Goal: Task Accomplishment & Management: Use online tool/utility

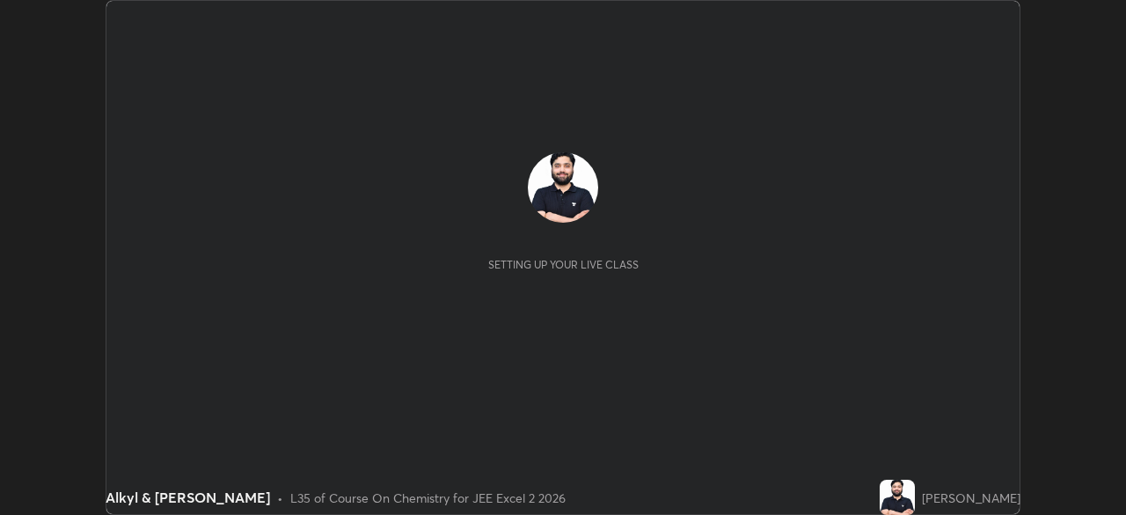
scroll to position [515, 1126]
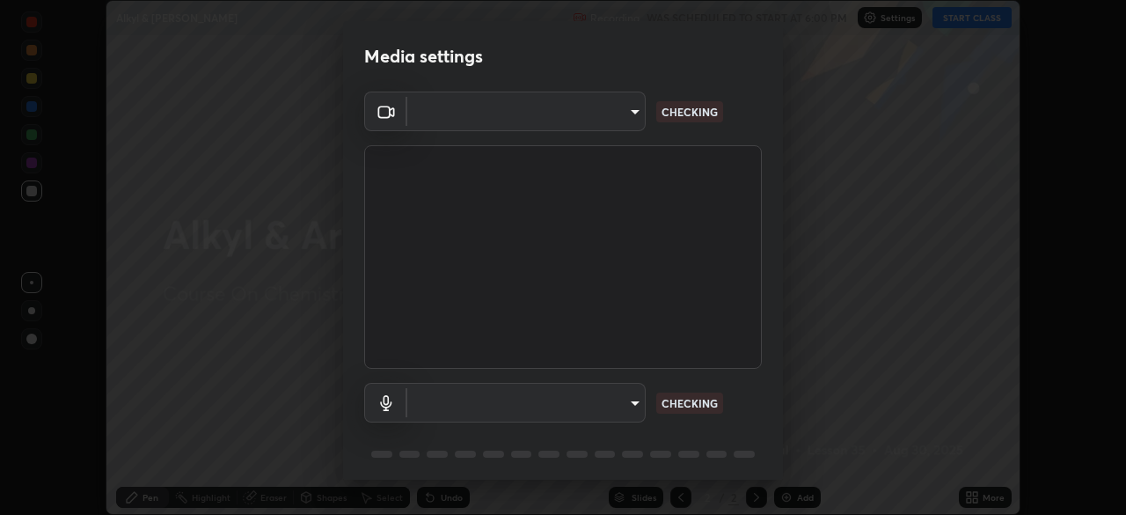
type input "30b38e2068544aa0dbb420bd76fad4d10090c825ecd2ec744dcbb81270b2d089"
click at [634, 406] on body "Erase all Alkyl & [PERSON_NAME] Recording WAS SCHEDULED TO START AT 6:00 PM Set…" at bounding box center [563, 257] width 1126 height 515
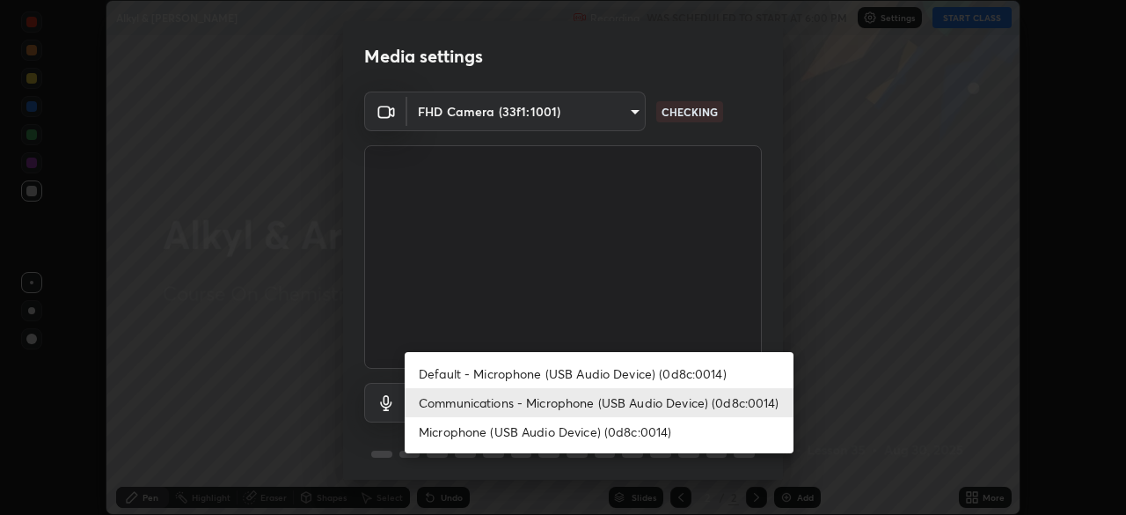
click at [694, 404] on li "Communications - Microphone (USB Audio Device) (0d8c:0014)" at bounding box center [599, 402] width 389 height 29
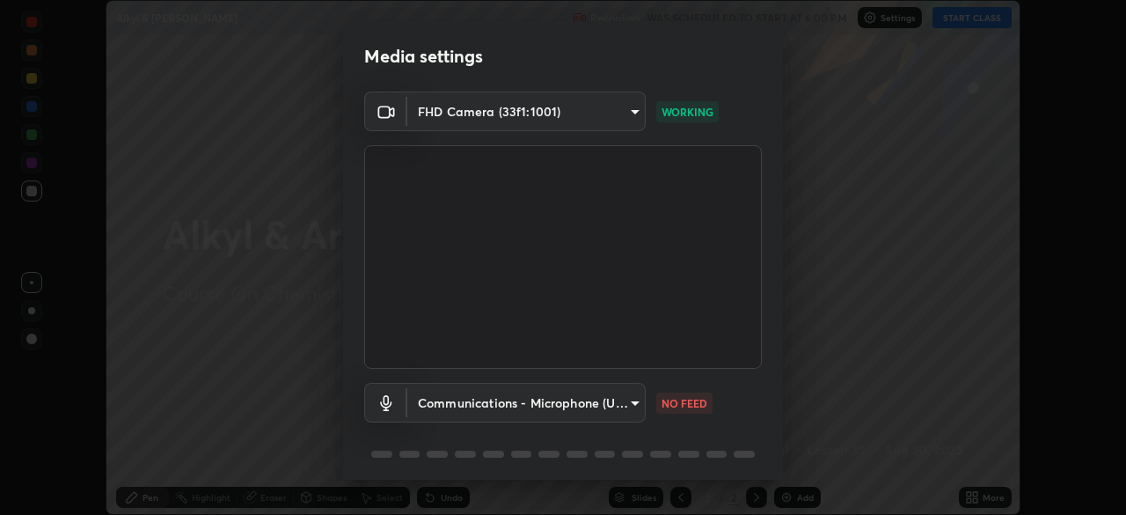
click at [642, 401] on body "Erase all Alkyl & [PERSON_NAME] Recording WAS SCHEDULED TO START AT 6:00 PM Set…" at bounding box center [563, 257] width 1126 height 515
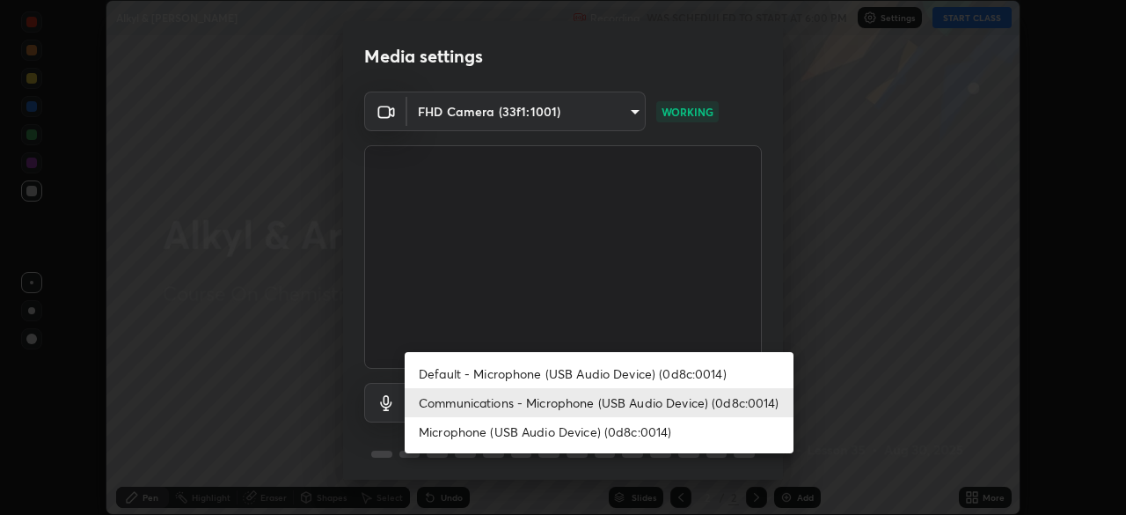
click at [667, 382] on li "Default - Microphone (USB Audio Device) (0d8c:0014)" at bounding box center [599, 373] width 389 height 29
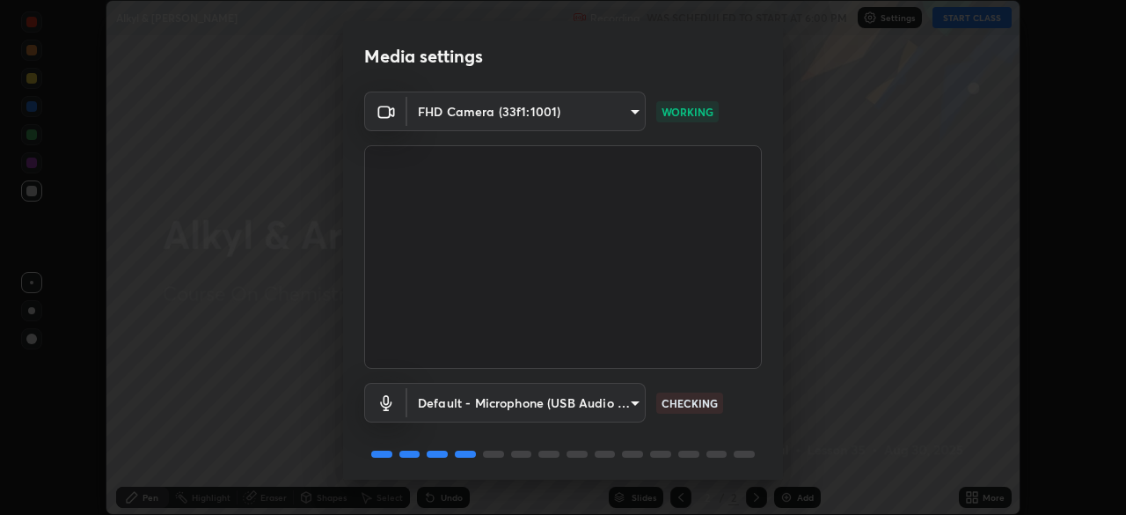
click at [632, 398] on body "Erase all Alkyl & [PERSON_NAME] Recording WAS SCHEDULED TO START AT 6:00 PM Set…" at bounding box center [563, 257] width 1126 height 515
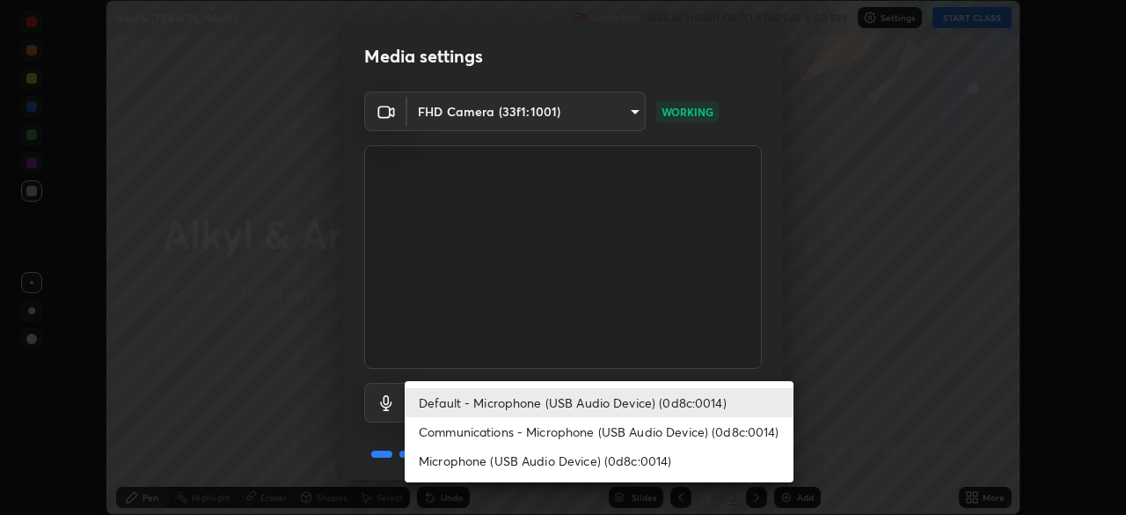
click at [715, 432] on li "Communications - Microphone (USB Audio Device) (0d8c:0014)" at bounding box center [599, 431] width 389 height 29
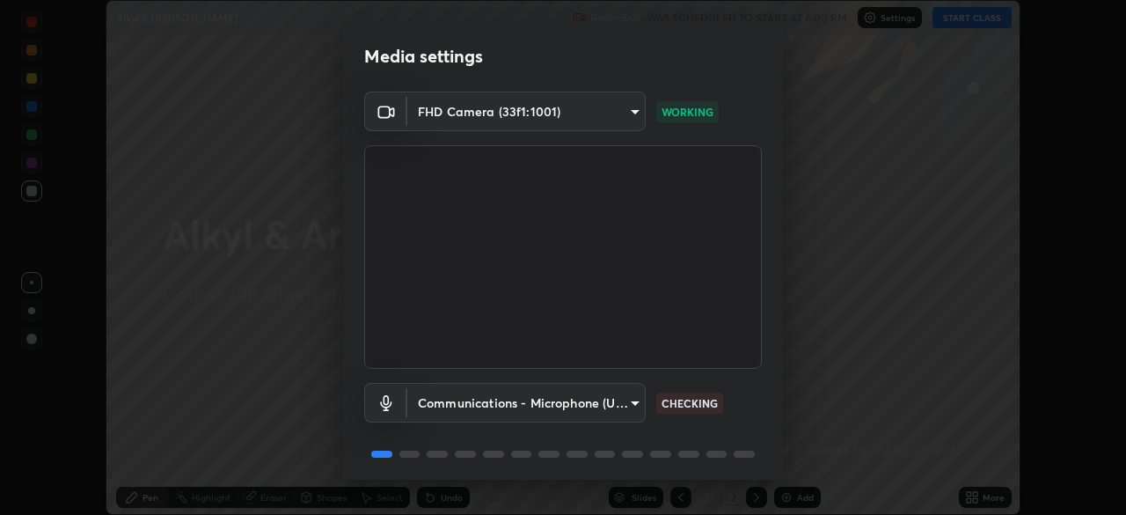
type input "communications"
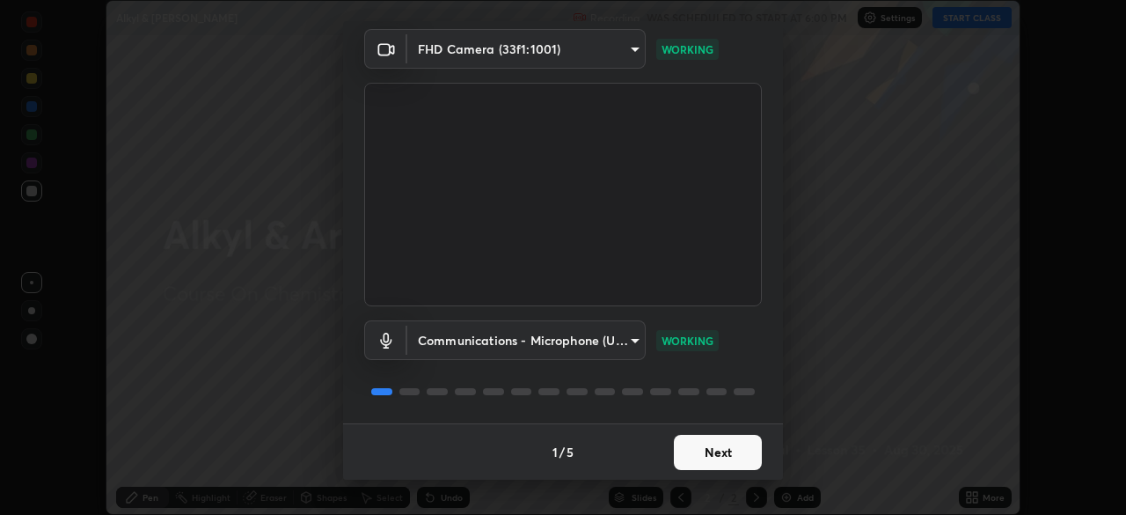
click at [741, 466] on button "Next" at bounding box center [718, 451] width 88 height 35
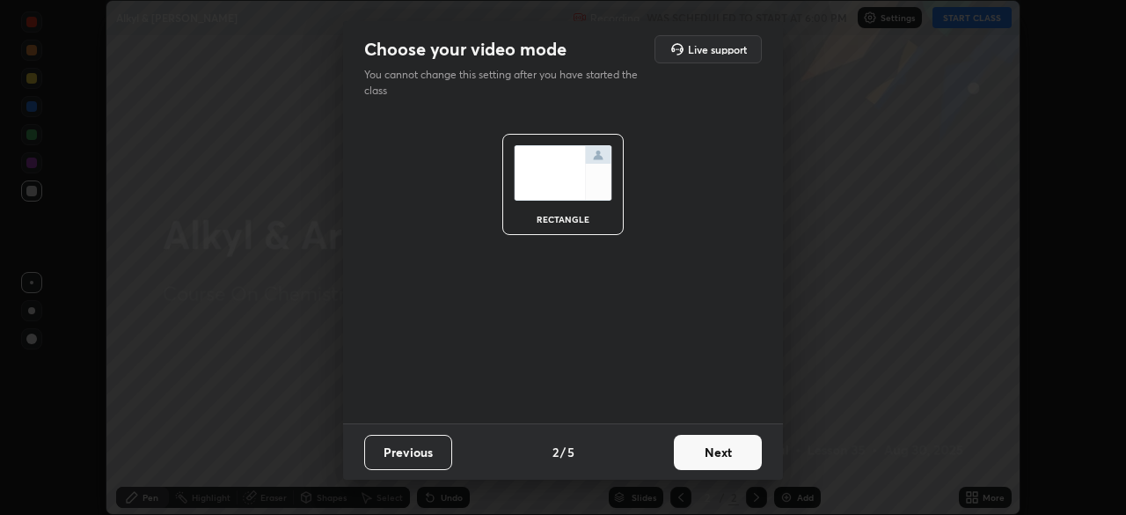
scroll to position [0, 0]
click at [742, 451] on button "Next" at bounding box center [718, 451] width 88 height 35
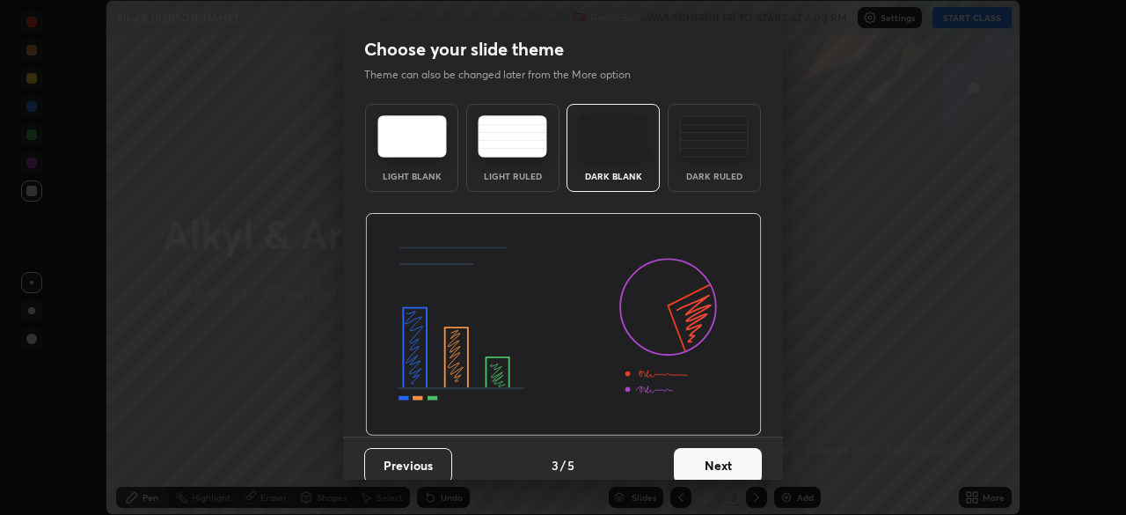
click at [742, 451] on button "Next" at bounding box center [718, 465] width 88 height 35
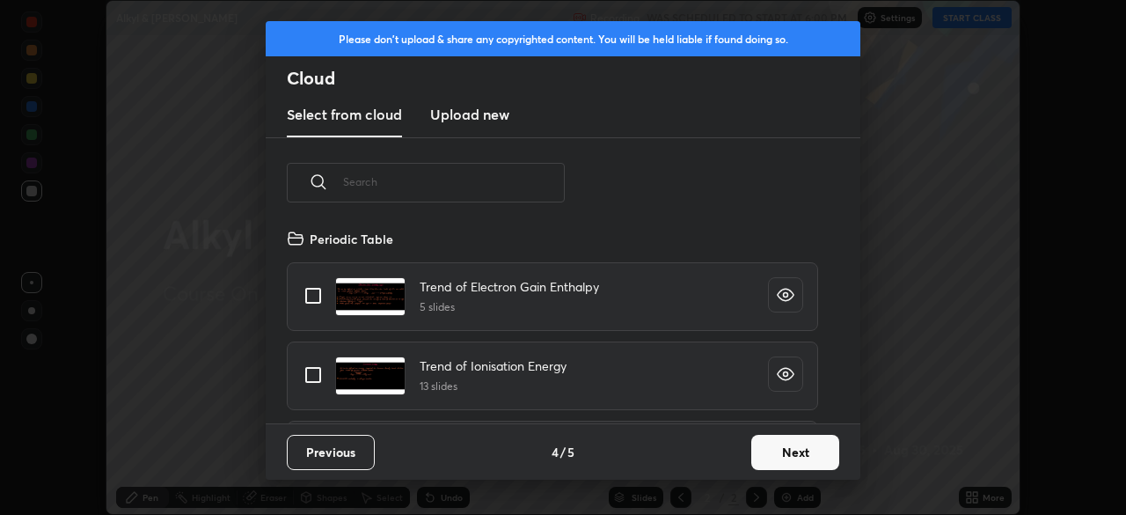
click at [821, 449] on button "Next" at bounding box center [795, 451] width 88 height 35
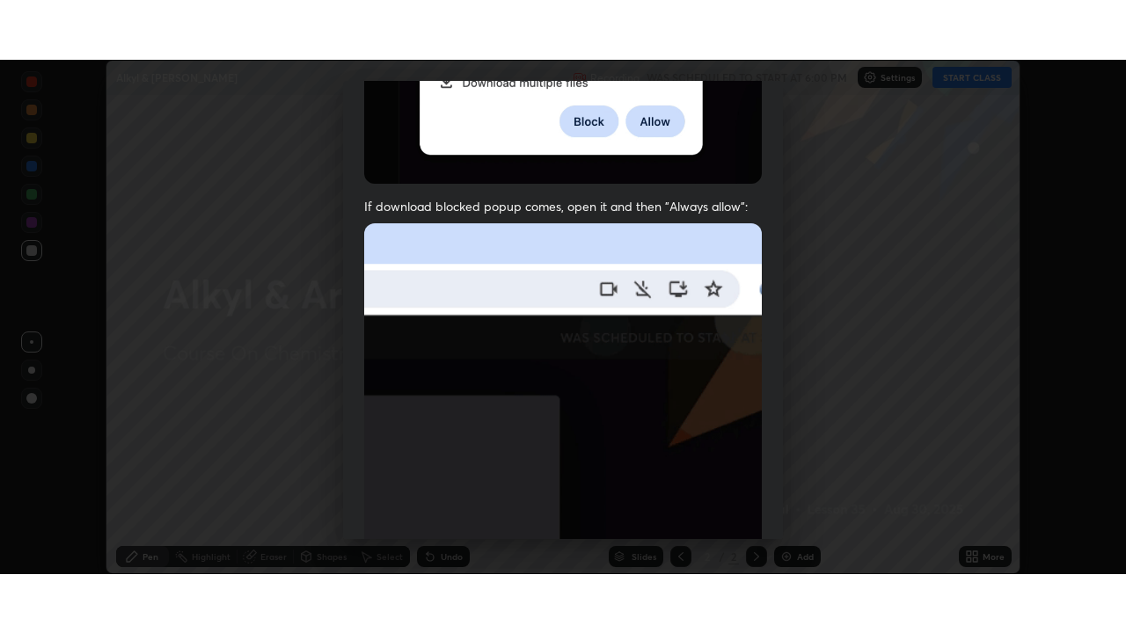
scroll to position [421, 0]
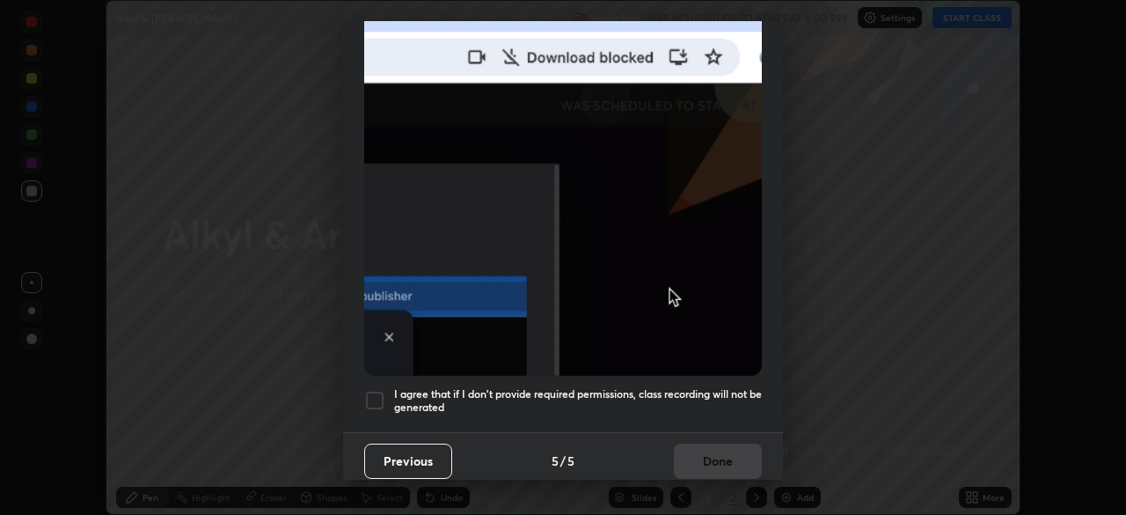
click at [714, 391] on h5 "I agree that if I don't provide required permissions, class recording will not …" at bounding box center [578, 400] width 368 height 27
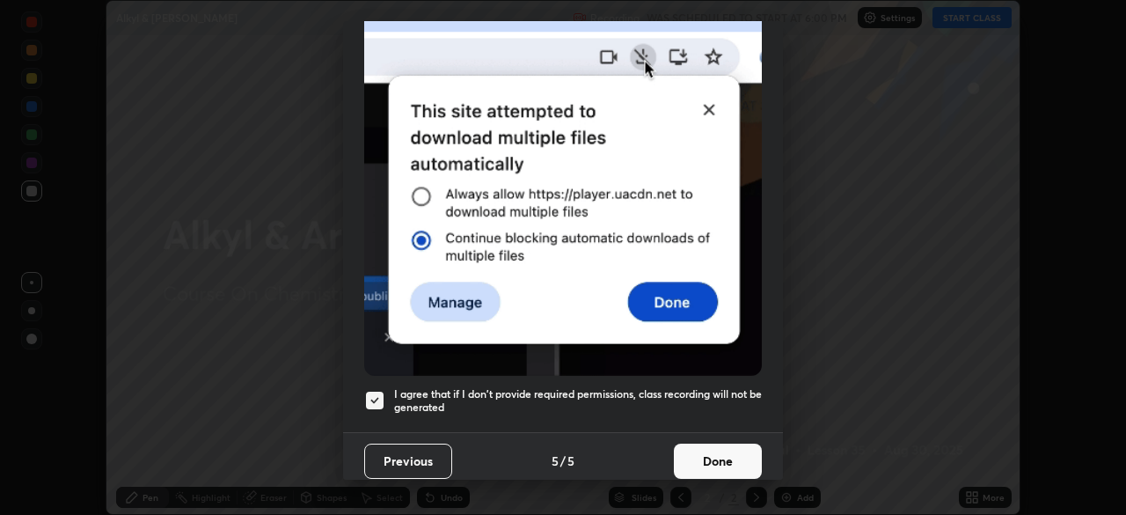
click at [740, 460] on button "Done" at bounding box center [718, 460] width 88 height 35
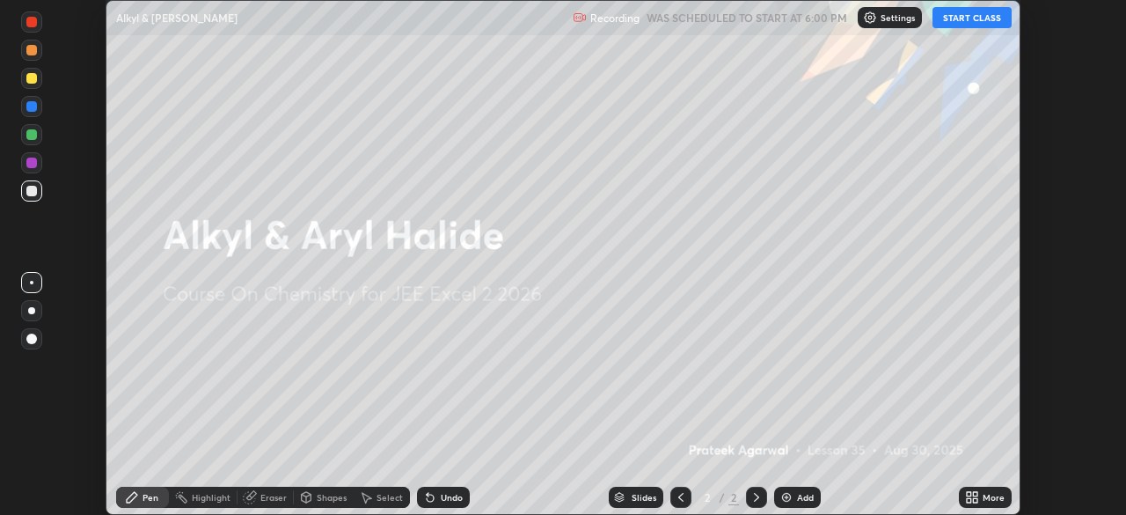
click at [953, 25] on button "START CLASS" at bounding box center [971, 17] width 79 height 21
click at [980, 497] on div "More" at bounding box center [985, 496] width 53 height 21
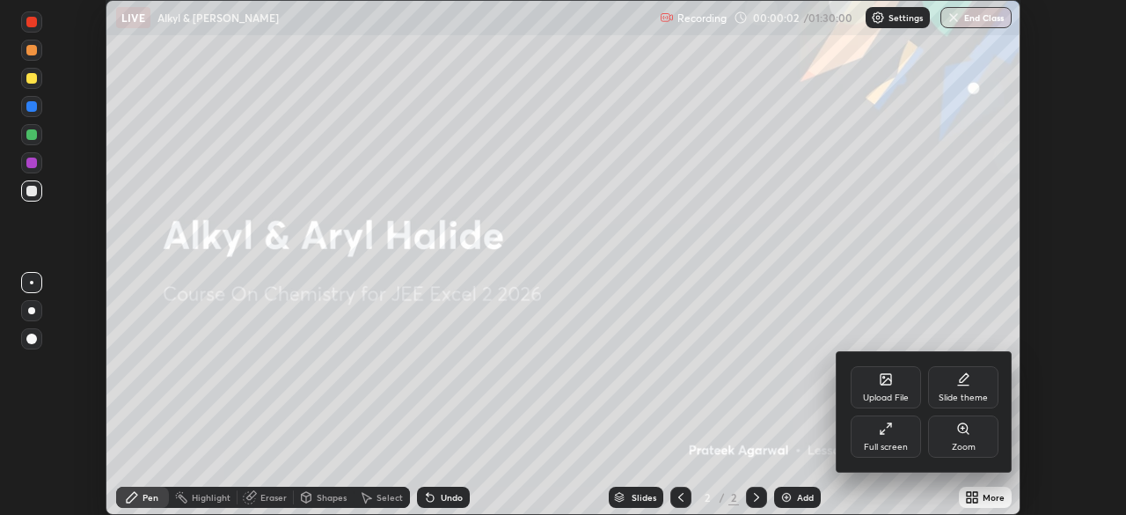
click at [888, 438] on div "Full screen" at bounding box center [886, 436] width 70 height 42
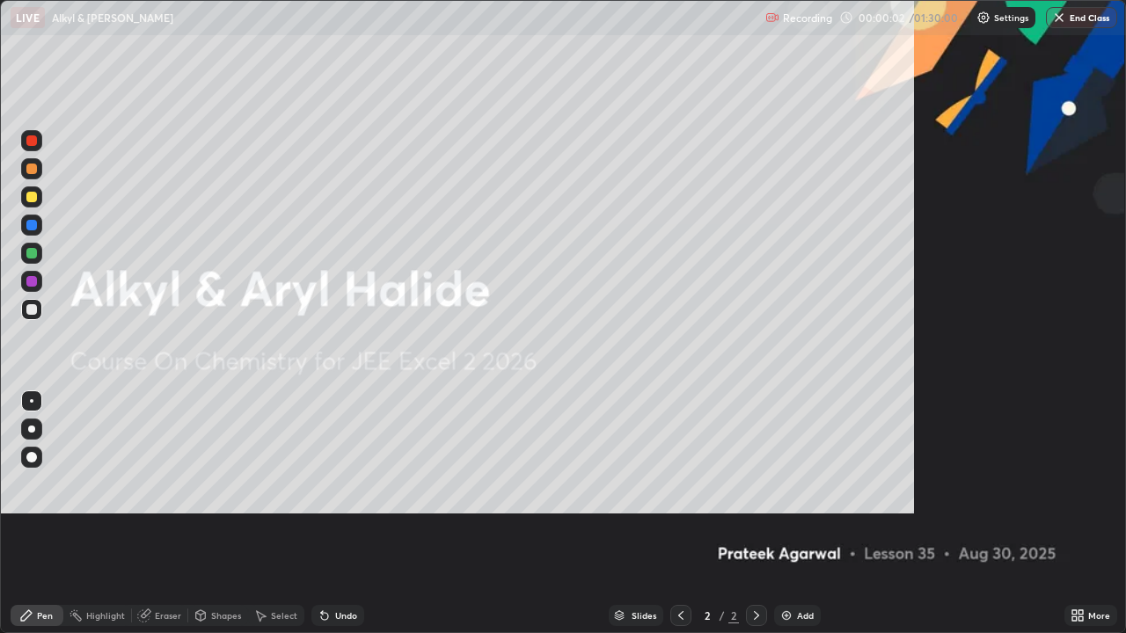
scroll to position [633, 1126]
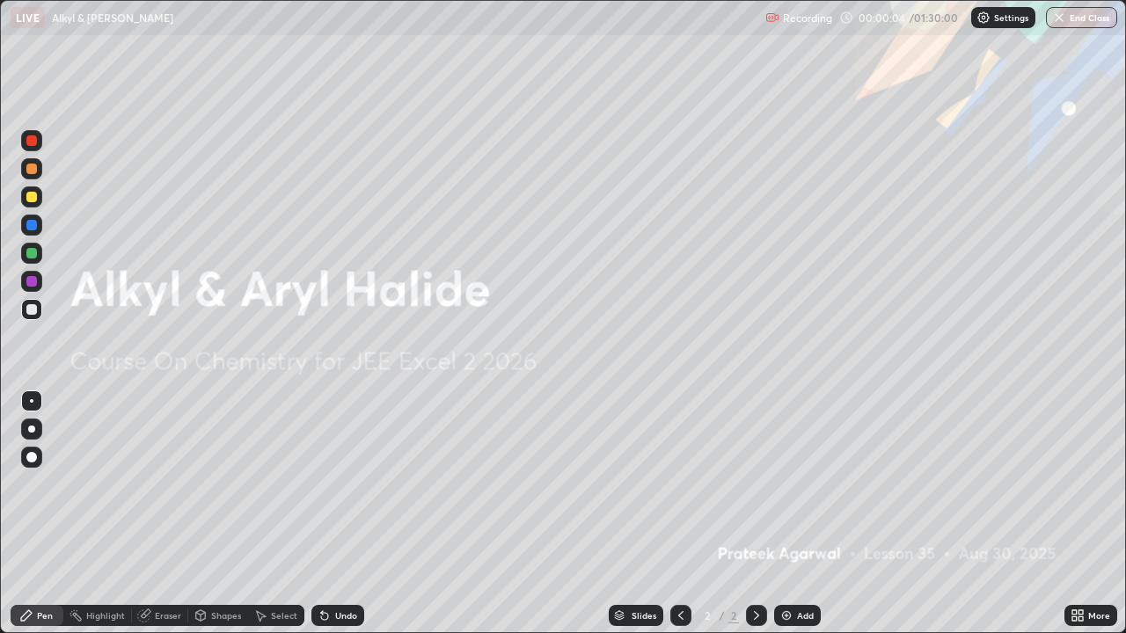
click at [800, 514] on div "Add" at bounding box center [805, 615] width 17 height 9
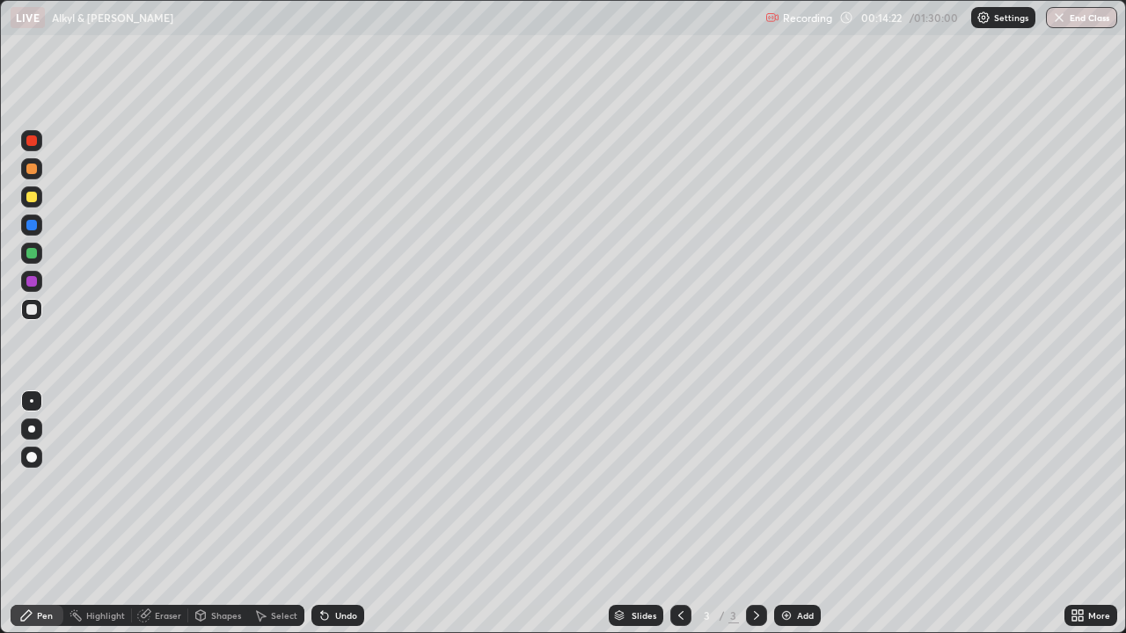
click at [806, 514] on div "Add" at bounding box center [805, 615] width 17 height 9
click at [41, 172] on div at bounding box center [31, 168] width 21 height 21
click at [152, 514] on div "Eraser" at bounding box center [160, 615] width 56 height 21
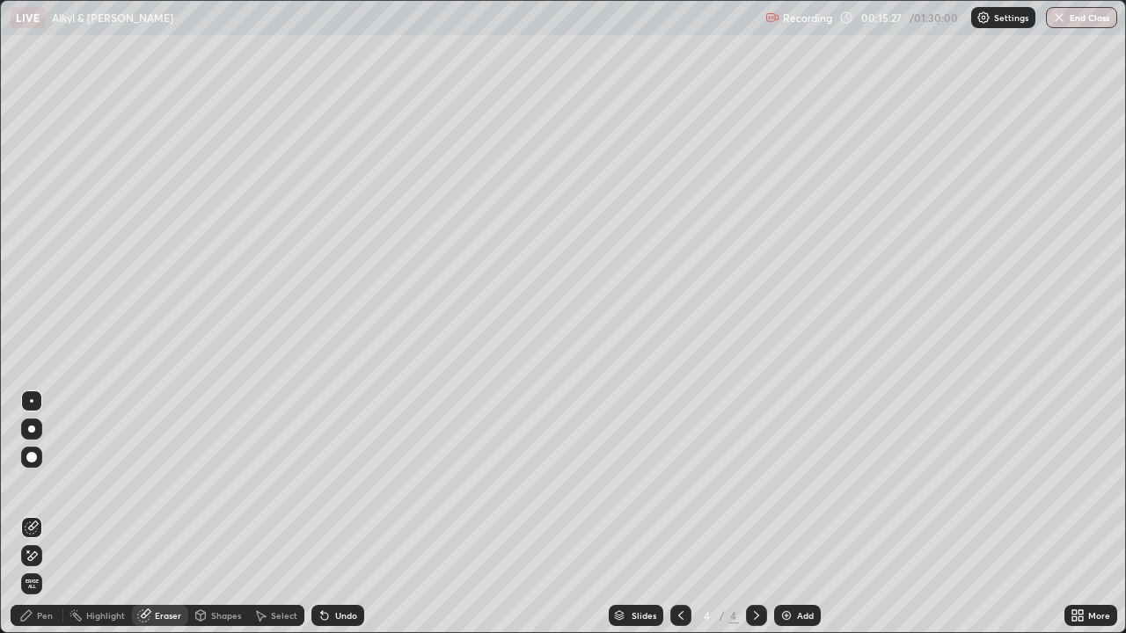
click at [35, 514] on icon at bounding box center [32, 556] width 14 height 15
click at [47, 514] on div "Pen" at bounding box center [37, 615] width 53 height 21
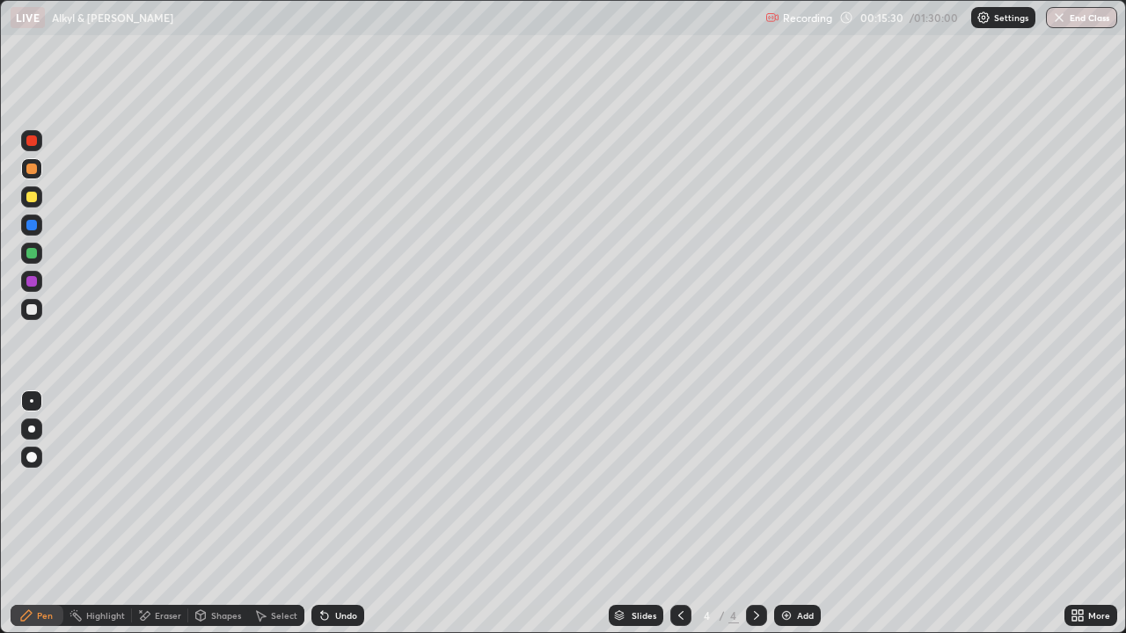
click at [34, 304] on div at bounding box center [31, 309] width 11 height 11
click at [797, 514] on div "Add" at bounding box center [805, 615] width 17 height 9
click at [214, 514] on div "Shapes" at bounding box center [226, 615] width 30 height 9
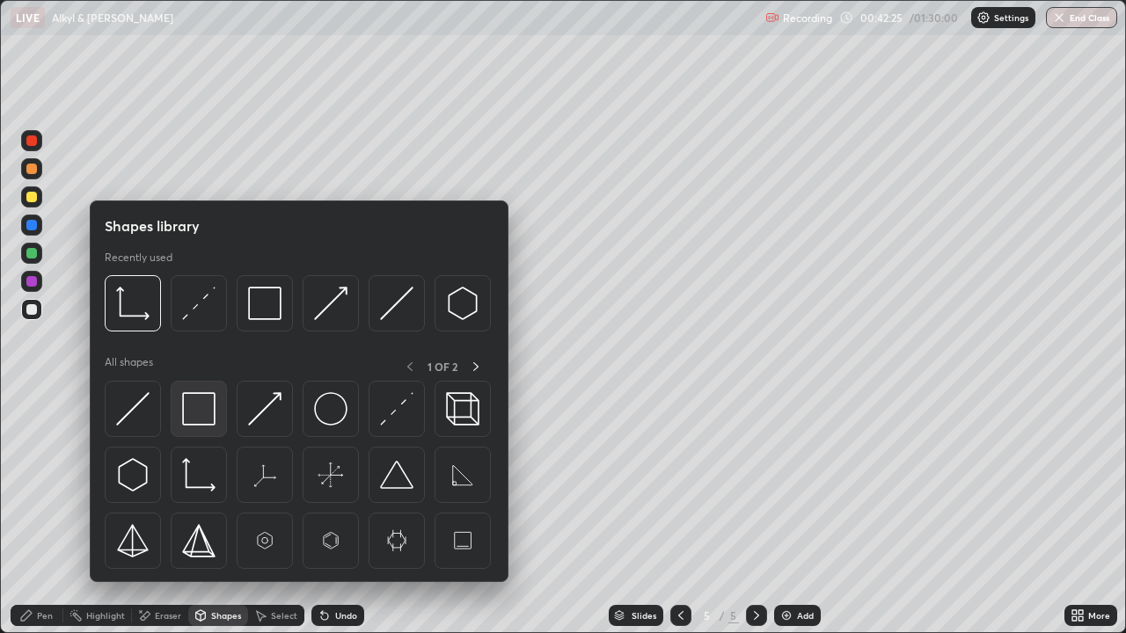
click at [197, 413] on img at bounding box center [198, 408] width 33 height 33
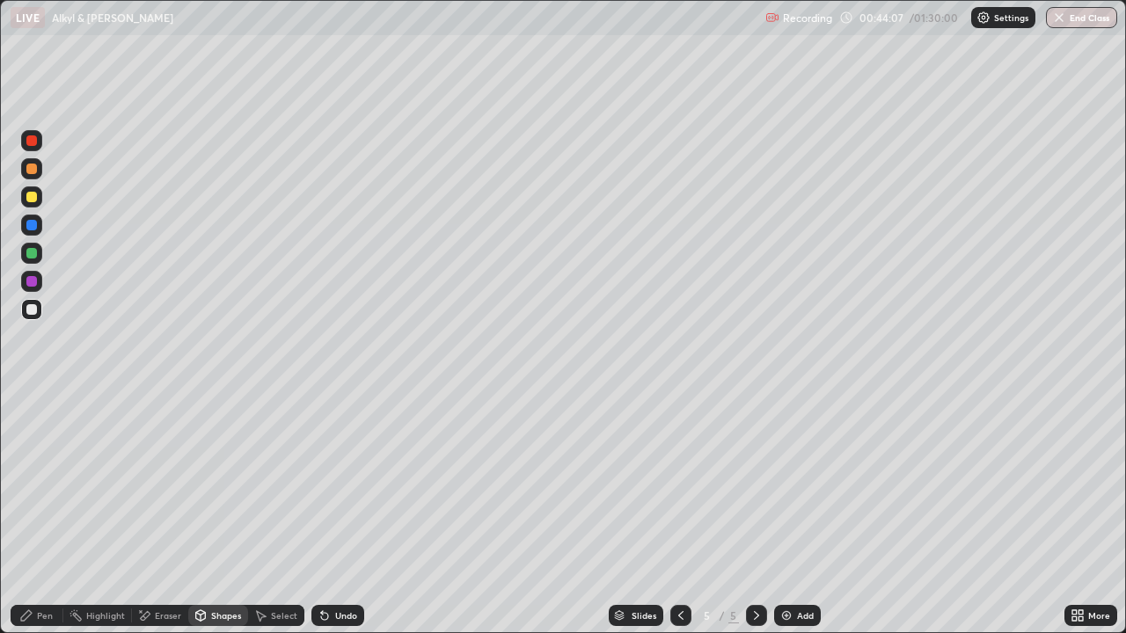
click at [789, 514] on img at bounding box center [786, 616] width 14 height 14
click at [45, 514] on div "Pen" at bounding box center [45, 615] width 16 height 9
click at [215, 514] on div "Shapes" at bounding box center [226, 615] width 30 height 9
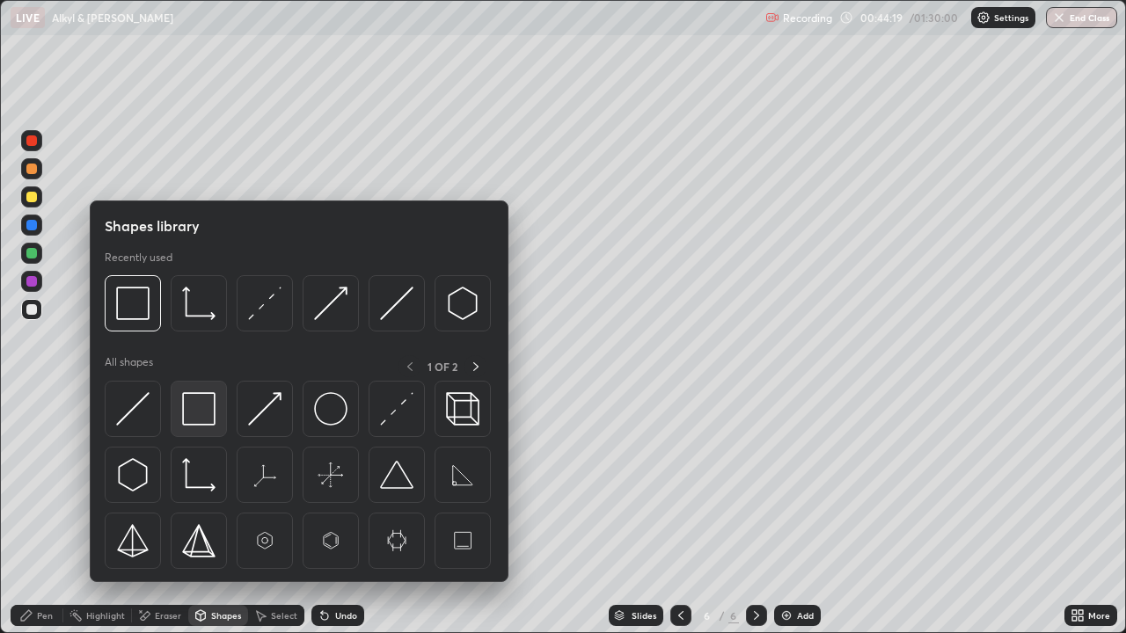
click at [209, 408] on img at bounding box center [198, 408] width 33 height 33
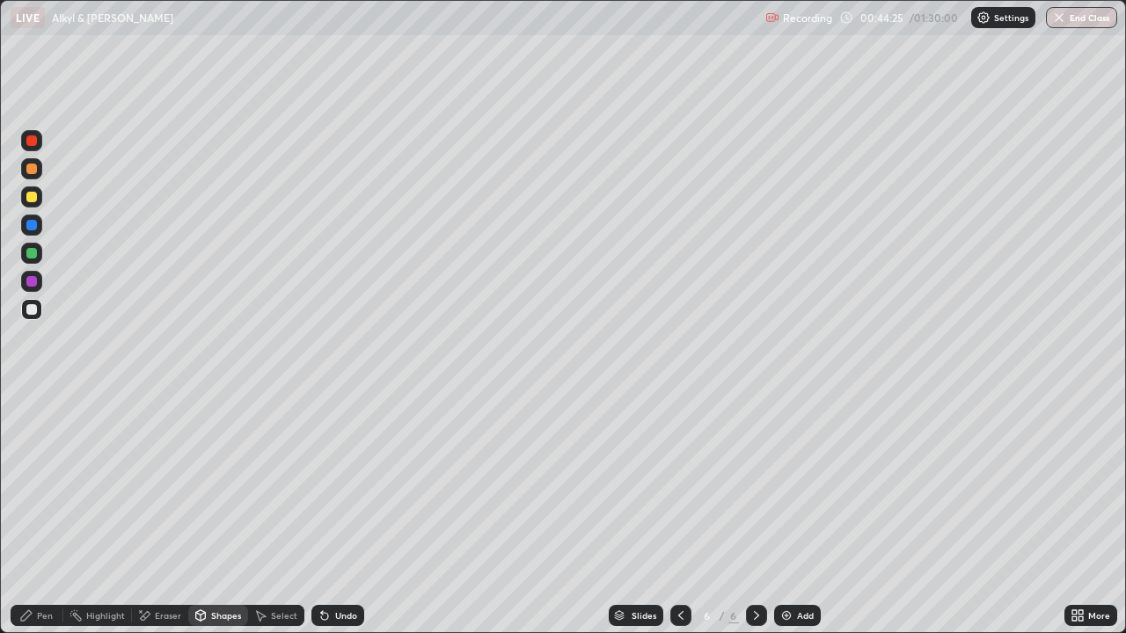
click at [48, 514] on div "Pen" at bounding box center [45, 615] width 16 height 9
click at [170, 514] on div "Eraser" at bounding box center [168, 615] width 26 height 9
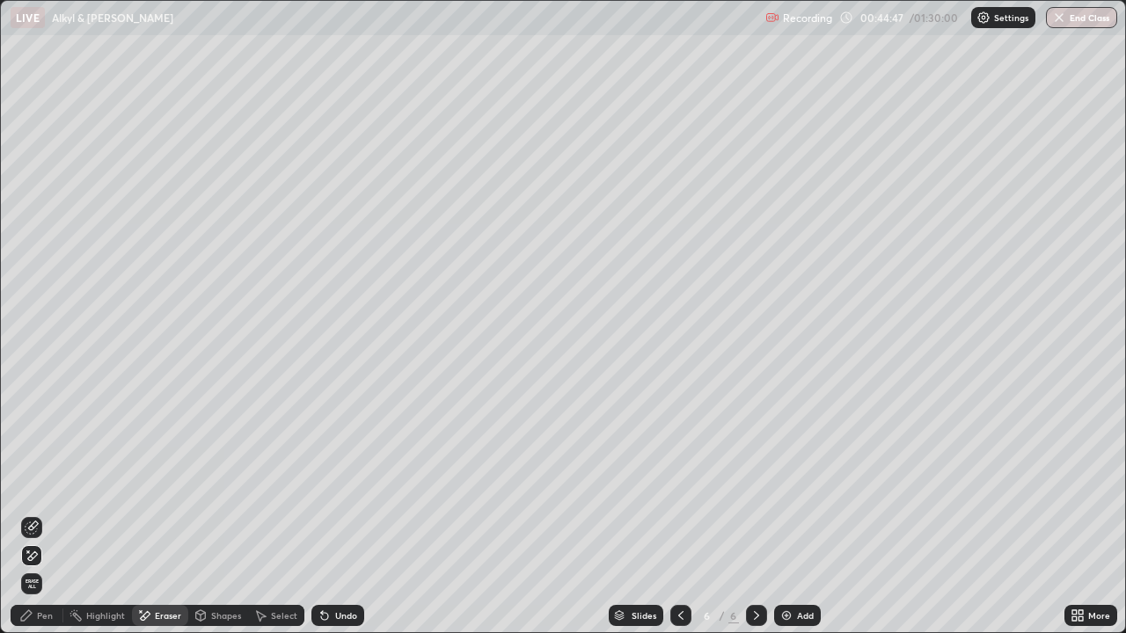
click at [45, 514] on div "Pen" at bounding box center [45, 615] width 16 height 9
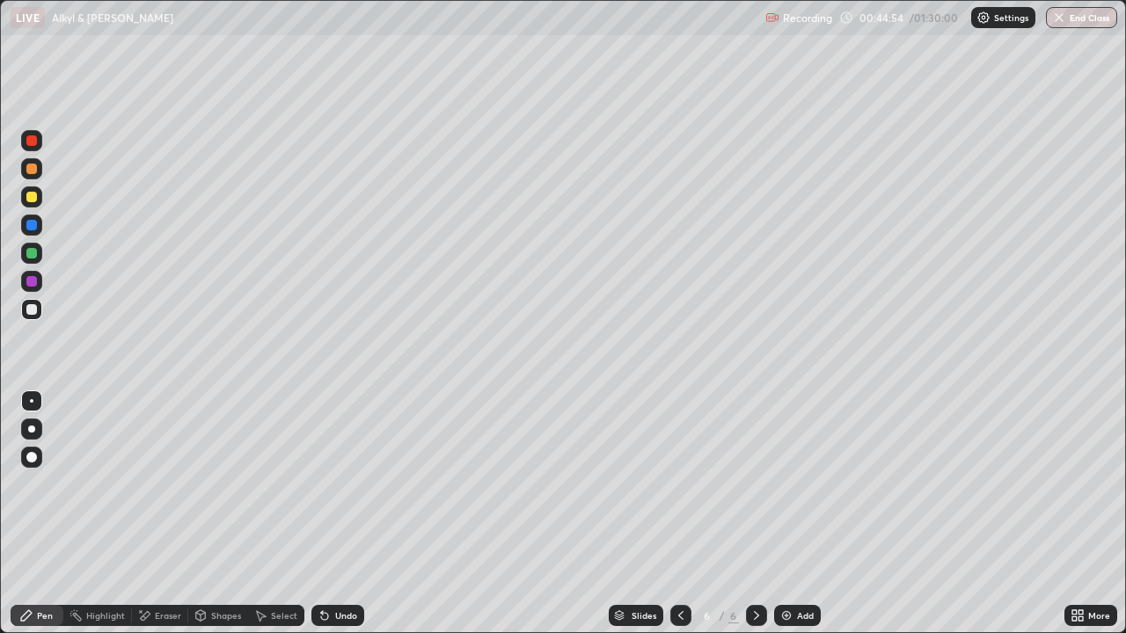
click at [205, 514] on icon at bounding box center [201, 616] width 14 height 14
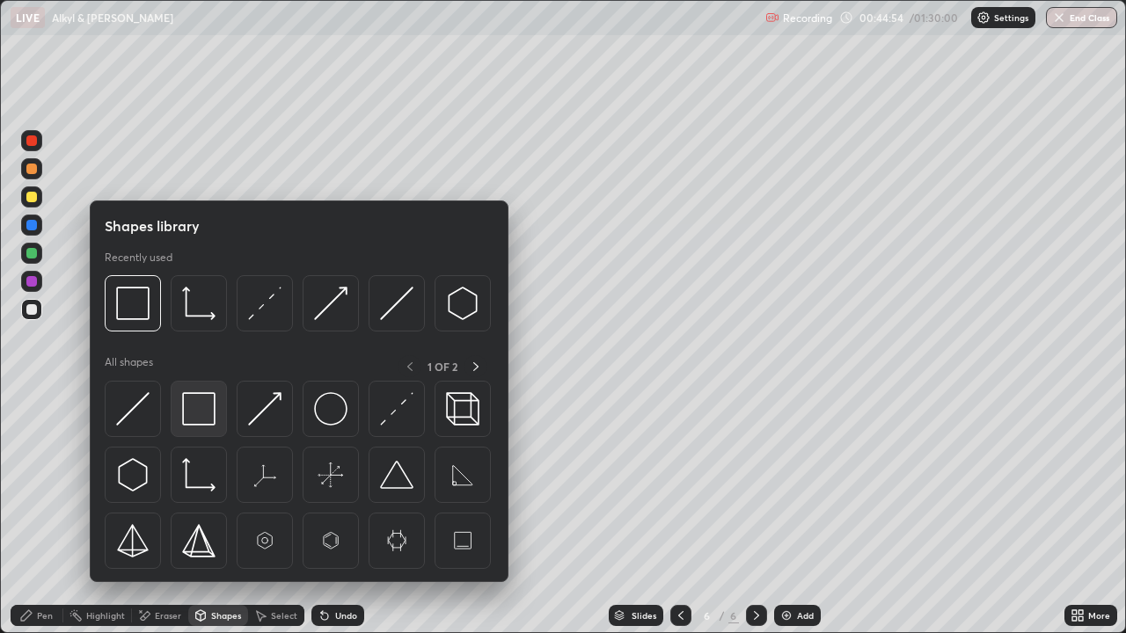
click at [208, 410] on img at bounding box center [198, 408] width 33 height 33
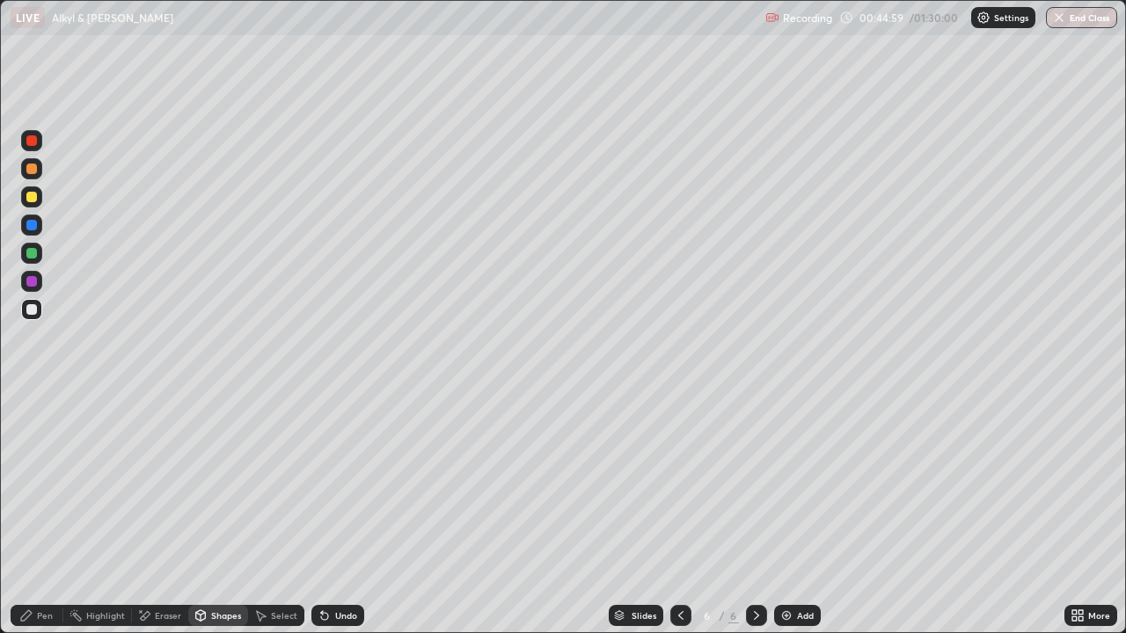
click at [40, 514] on div "Pen" at bounding box center [45, 615] width 16 height 9
click at [340, 514] on div "Undo" at bounding box center [346, 615] width 22 height 9
click at [788, 514] on img at bounding box center [786, 616] width 14 height 14
click at [335, 514] on div "Undo" at bounding box center [346, 615] width 22 height 9
click at [331, 514] on div "Undo" at bounding box center [337, 615] width 53 height 21
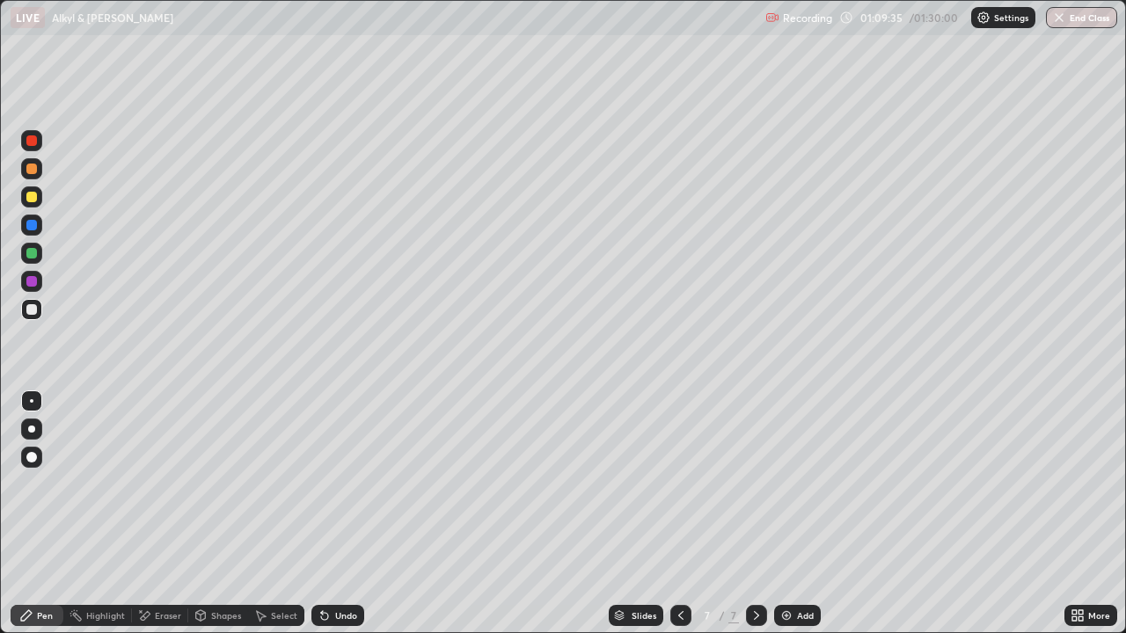
click at [158, 514] on div "Eraser" at bounding box center [168, 615] width 26 height 9
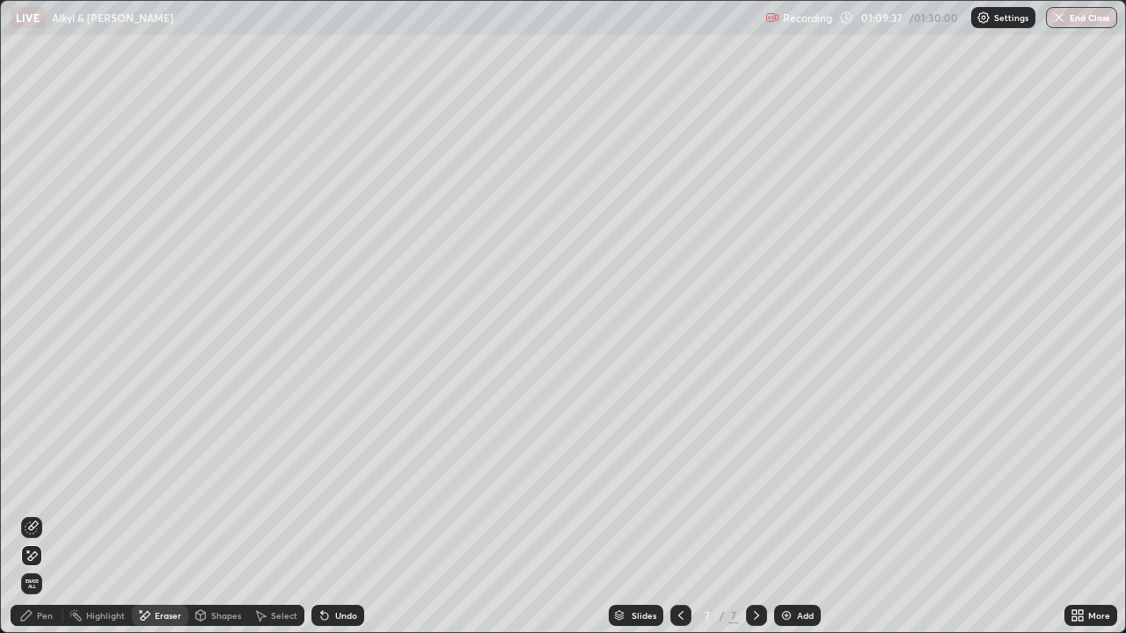
click at [57, 514] on div "Pen" at bounding box center [37, 615] width 53 height 21
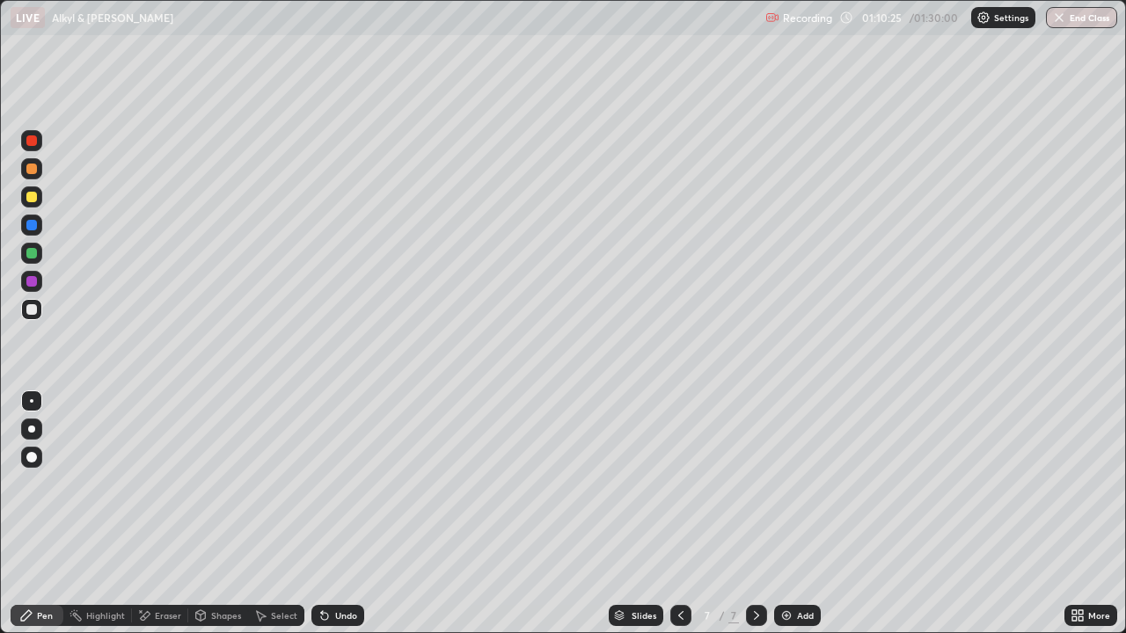
click at [172, 514] on div "Eraser" at bounding box center [168, 615] width 26 height 9
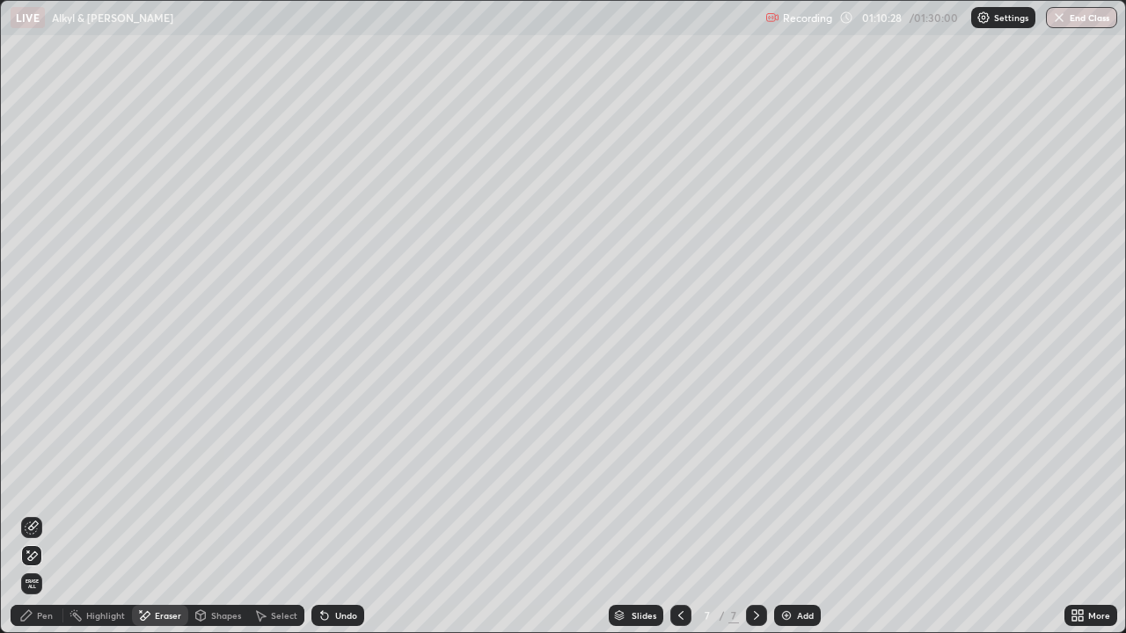
click at [51, 514] on div "Pen" at bounding box center [45, 615] width 16 height 9
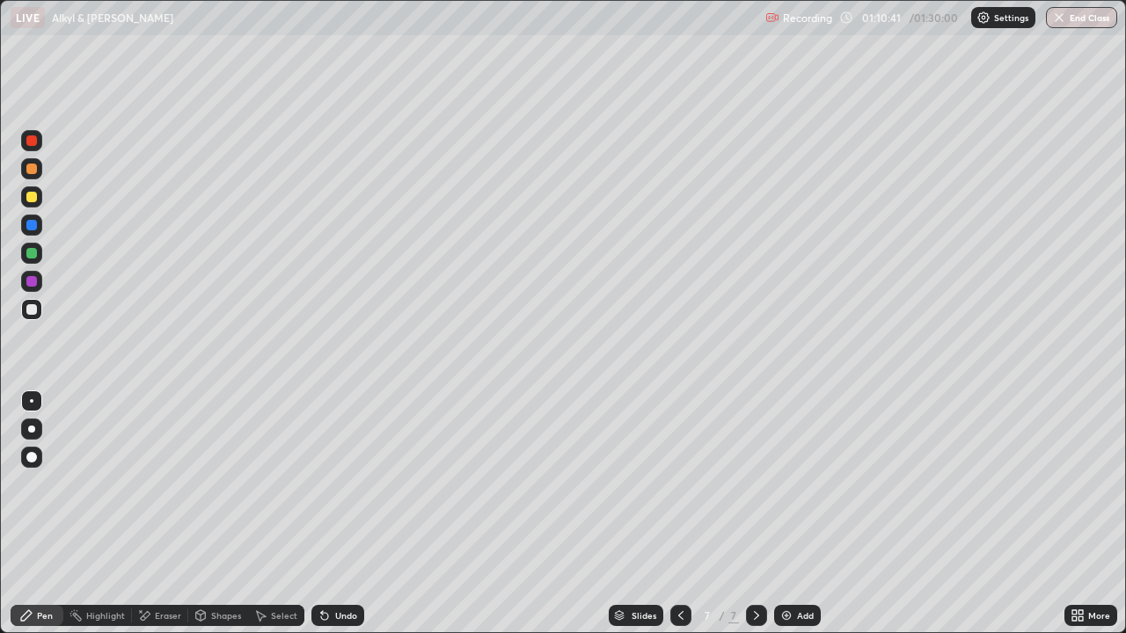
click at [226, 514] on div "Shapes" at bounding box center [226, 615] width 30 height 9
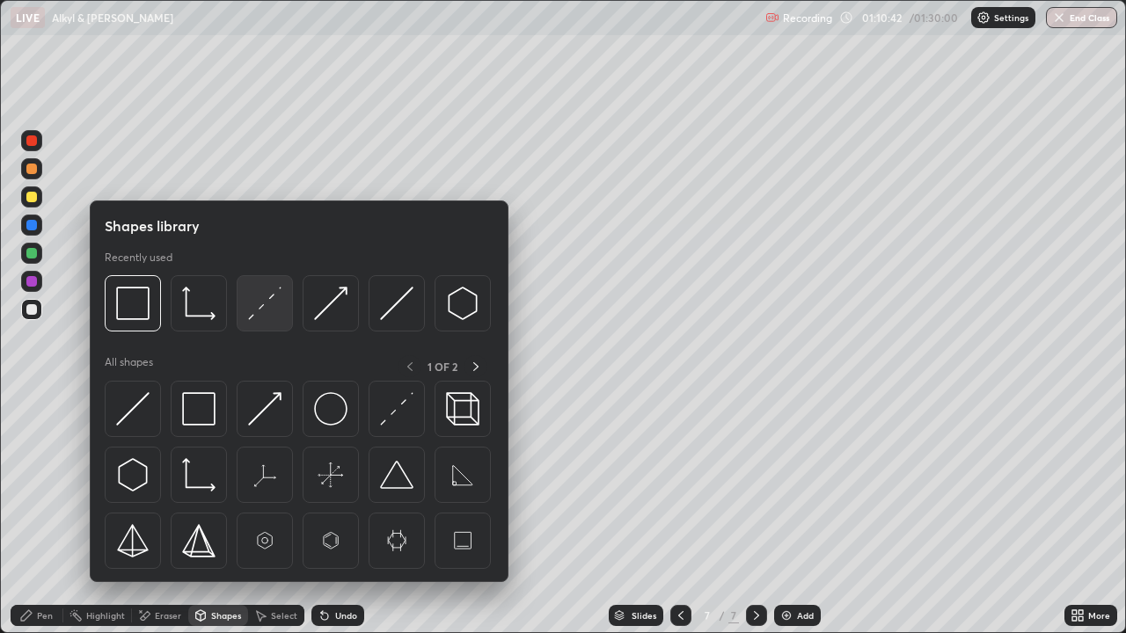
click at [264, 306] on img at bounding box center [264, 303] width 33 height 33
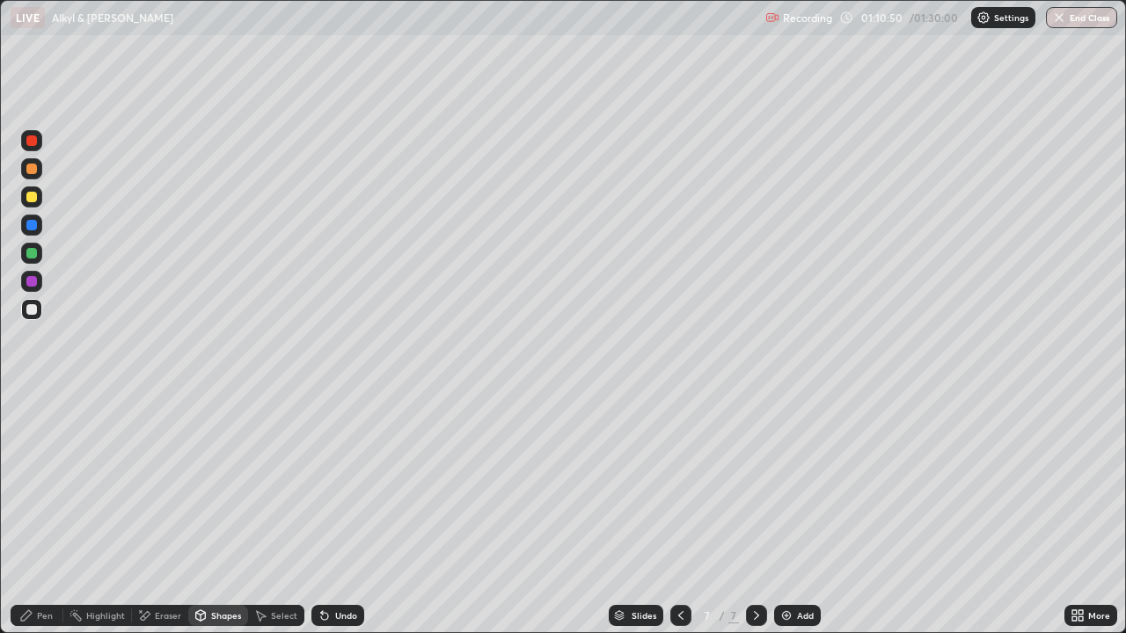
click at [47, 514] on div "Pen" at bounding box center [45, 615] width 16 height 9
click at [799, 514] on div "Add" at bounding box center [797, 615] width 47 height 21
click at [337, 514] on div "Undo" at bounding box center [346, 615] width 22 height 9
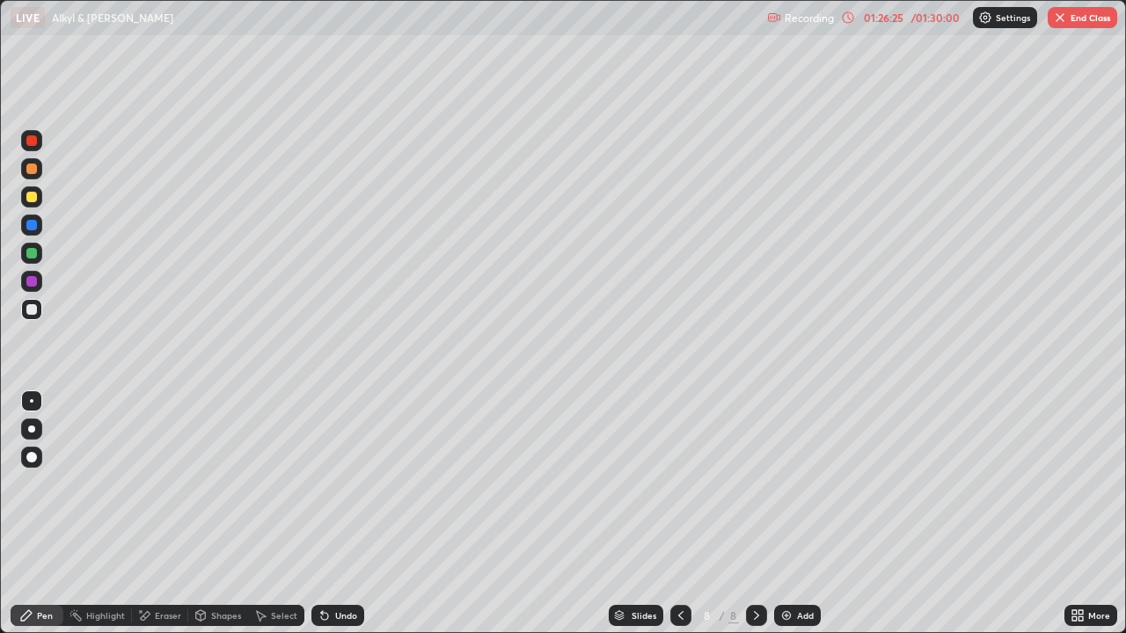
click at [1065, 27] on button "End Class" at bounding box center [1082, 17] width 69 height 21
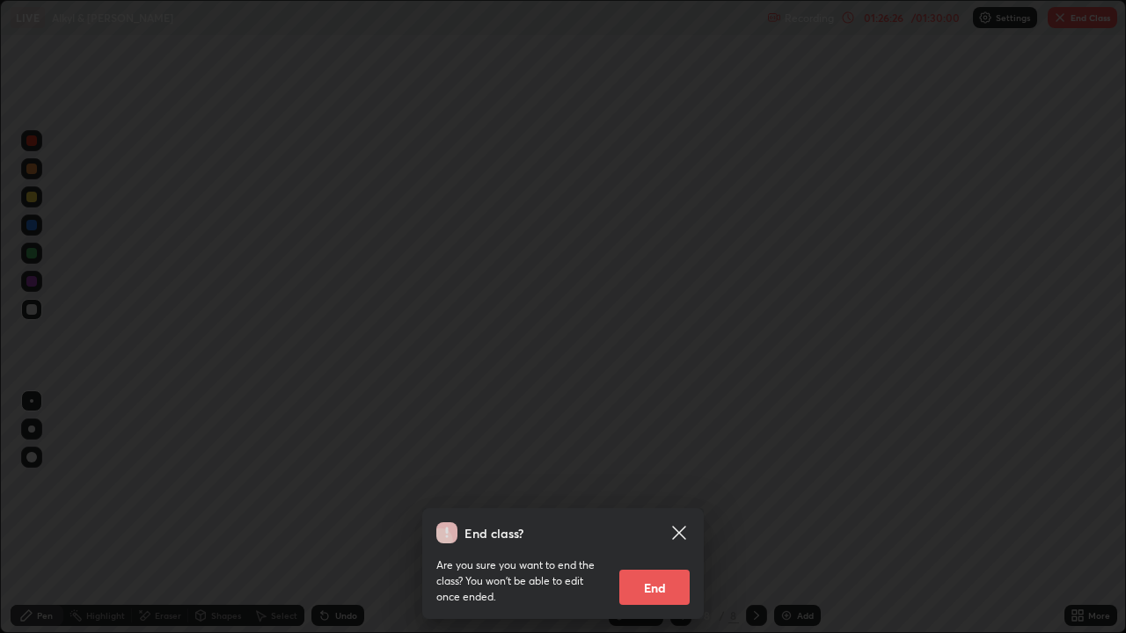
click at [664, 514] on button "End" at bounding box center [654, 587] width 70 height 35
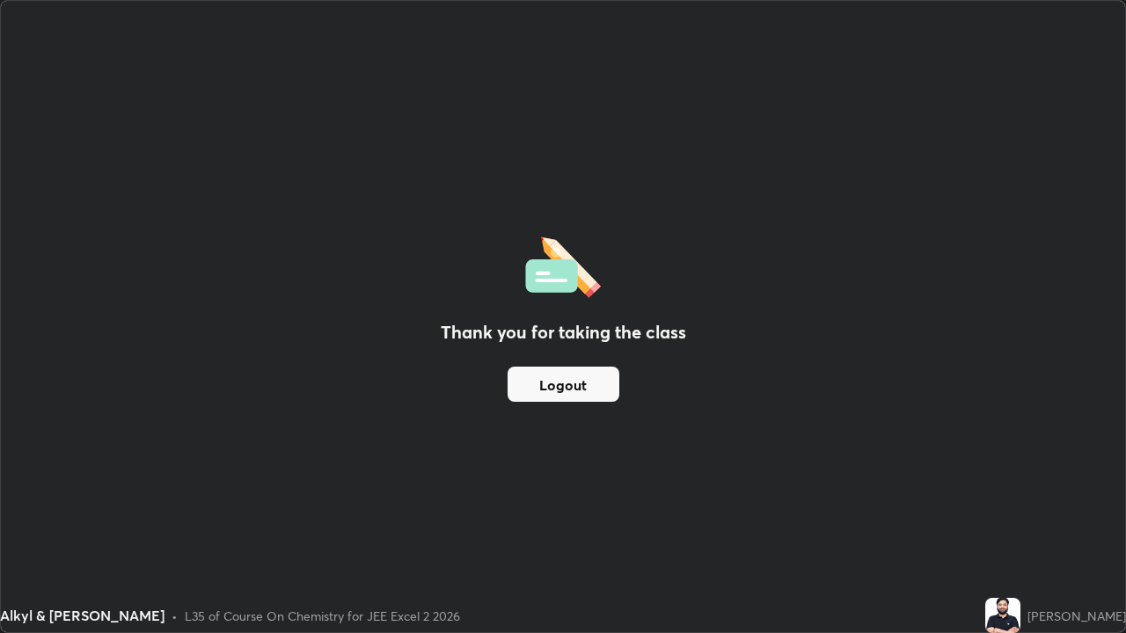
click at [579, 395] on button "Logout" at bounding box center [563, 384] width 112 height 35
